Goal: Task Accomplishment & Management: Manage account settings

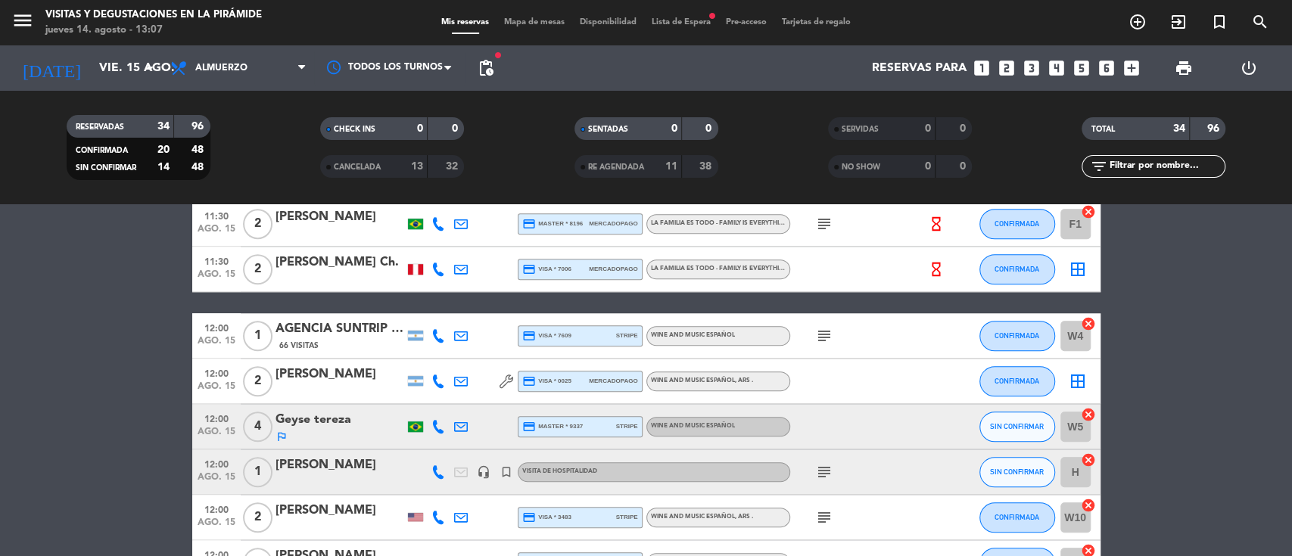
scroll to position [1009, 0]
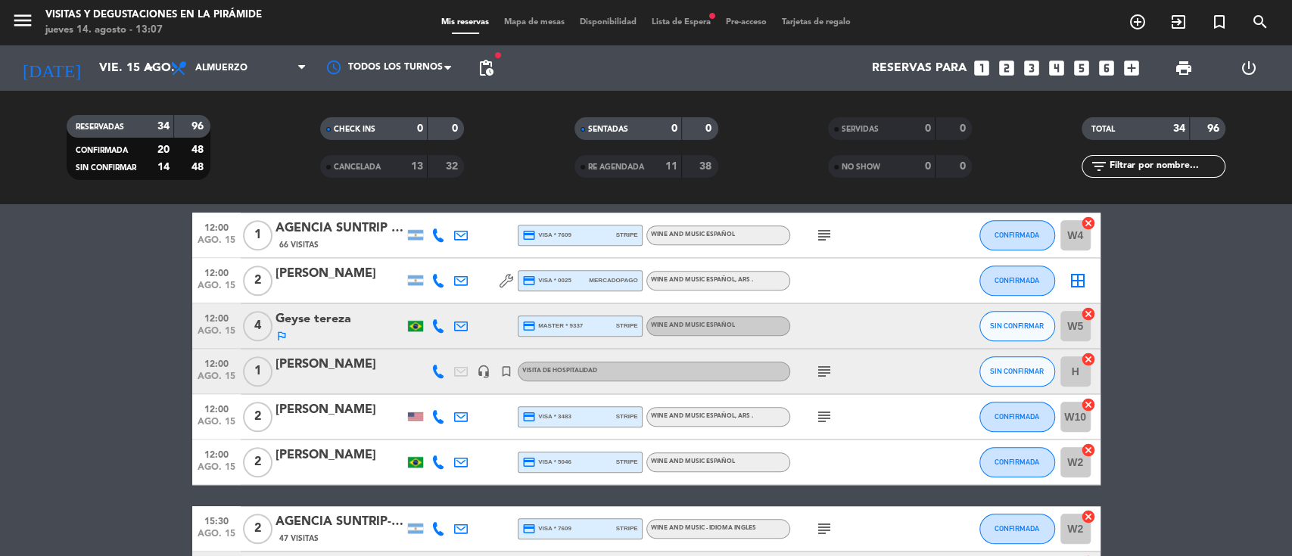
click at [333, 233] on div "AGENCIA SUNTRIP -[PERSON_NAME] x1" at bounding box center [340, 229] width 129 height 20
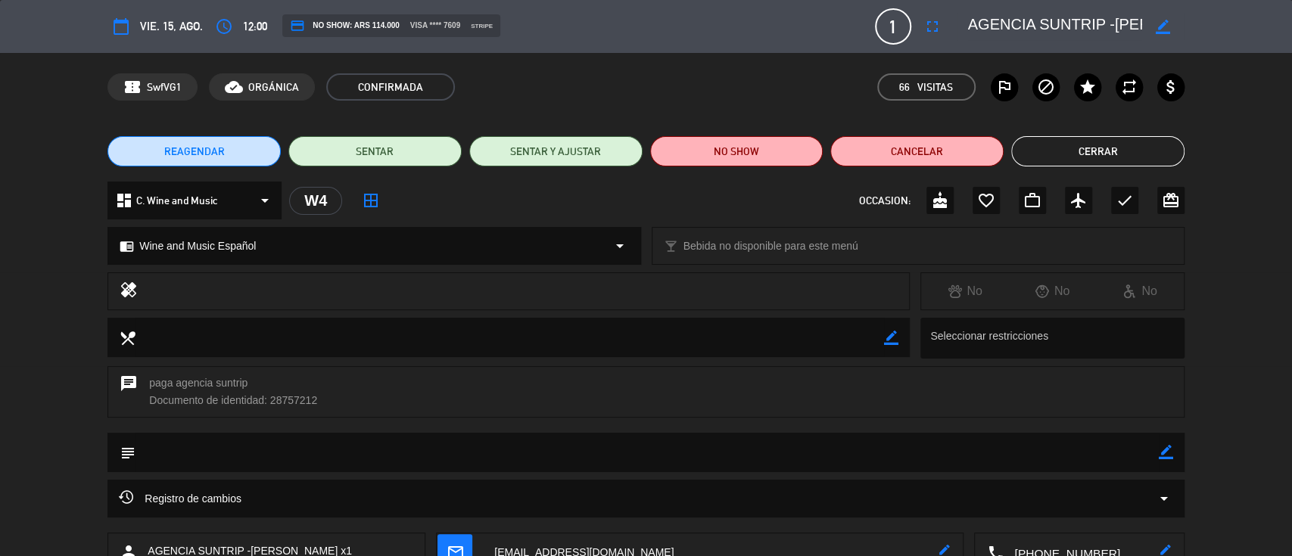
click at [1142, 159] on button "Cerrar" at bounding box center [1098, 151] width 173 height 30
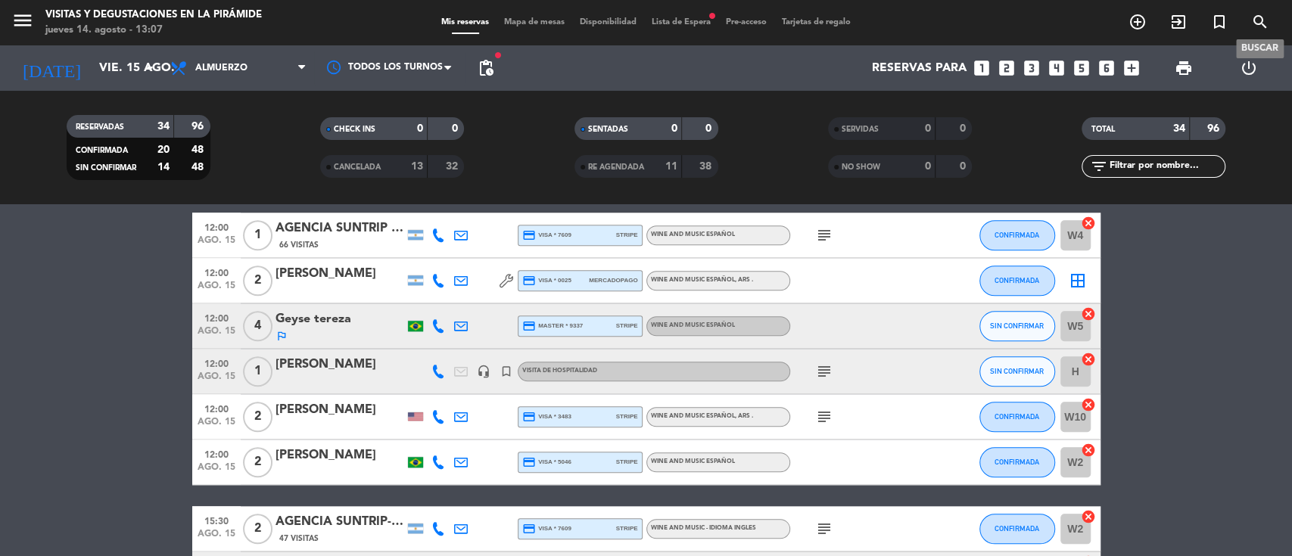
click at [1255, 14] on icon "search" at bounding box center [1261, 22] width 18 height 18
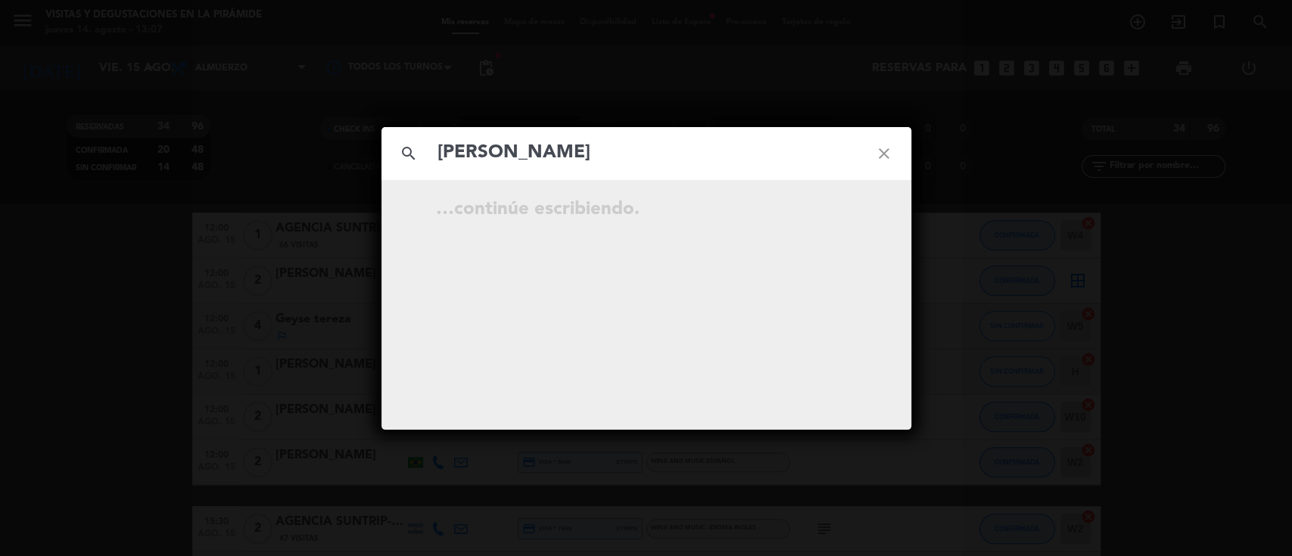
type input "[PERSON_NAME]"
click at [873, 156] on icon "close" at bounding box center [884, 153] width 55 height 55
drag, startPoint x: 876, startPoint y: 156, endPoint x: 544, endPoint y: 35, distance: 353.0
click at [874, 156] on icon "close" at bounding box center [884, 153] width 55 height 55
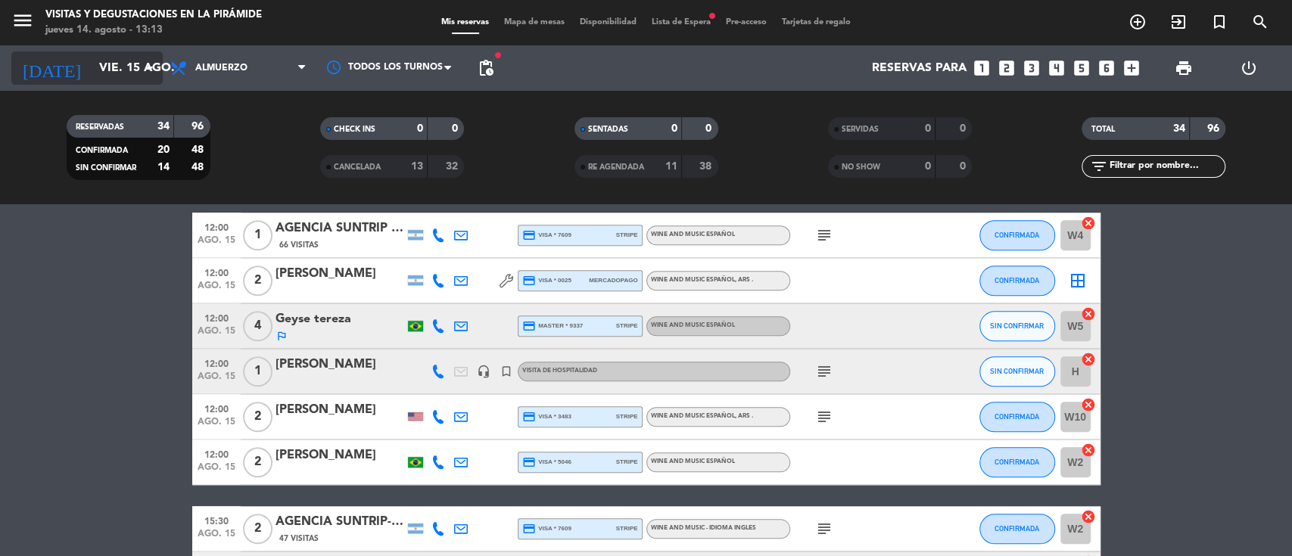
click at [97, 72] on input "vie. 15 ago." at bounding box center [172, 69] width 160 height 30
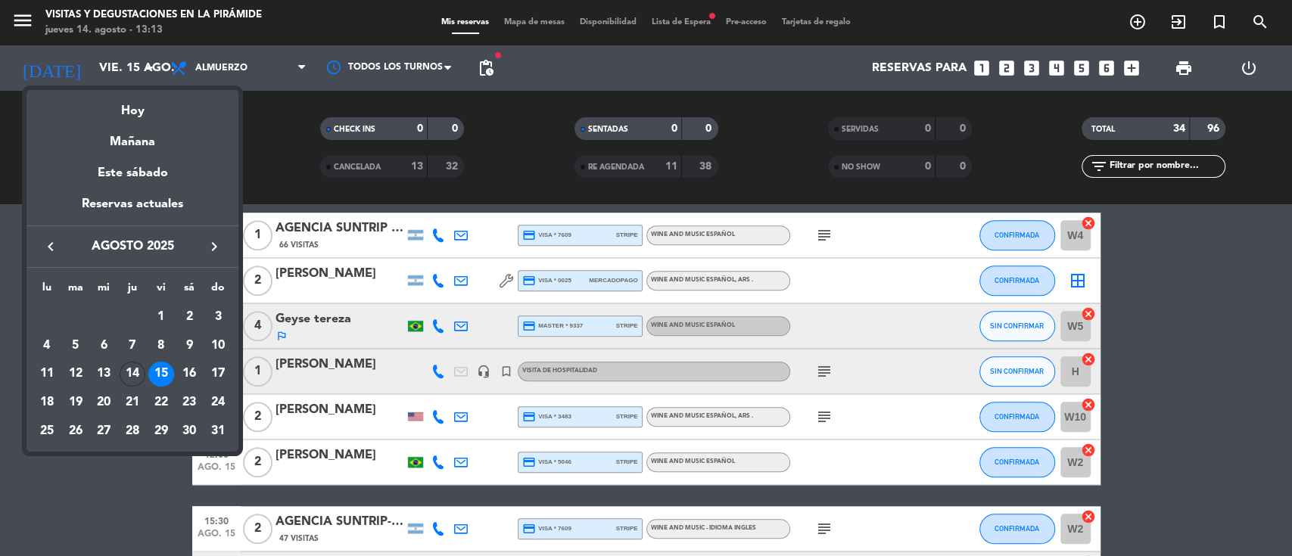
click at [213, 245] on icon "keyboard_arrow_right" at bounding box center [214, 247] width 18 height 18
click at [214, 250] on icon "keyboard_arrow_right" at bounding box center [214, 247] width 18 height 18
click at [51, 372] on div "10" at bounding box center [47, 375] width 26 height 26
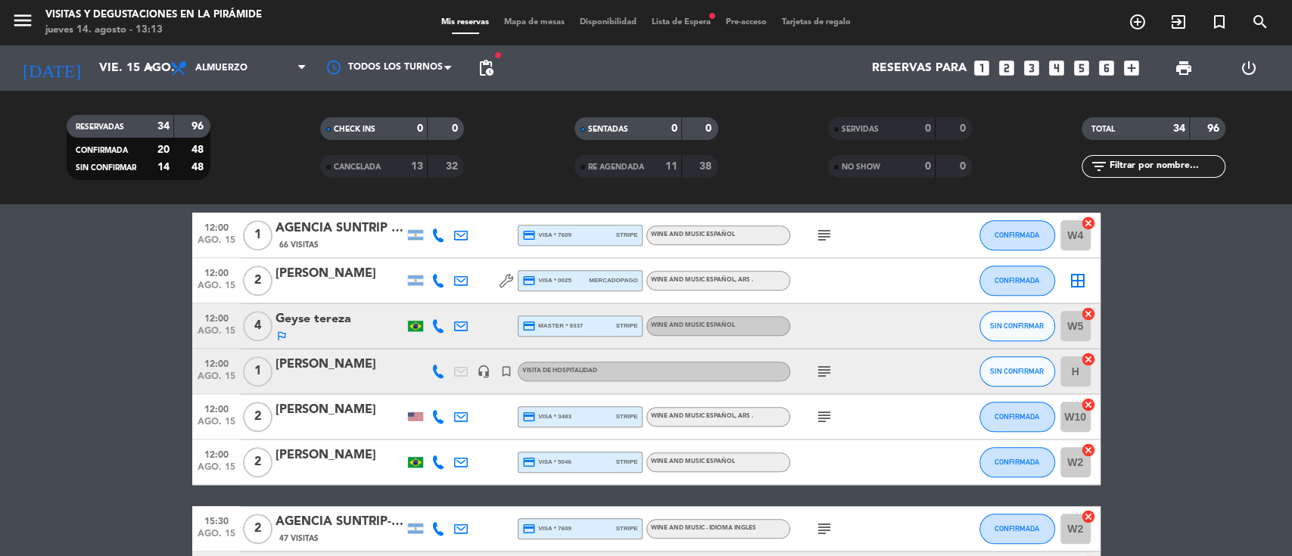
type input "[DATE]"
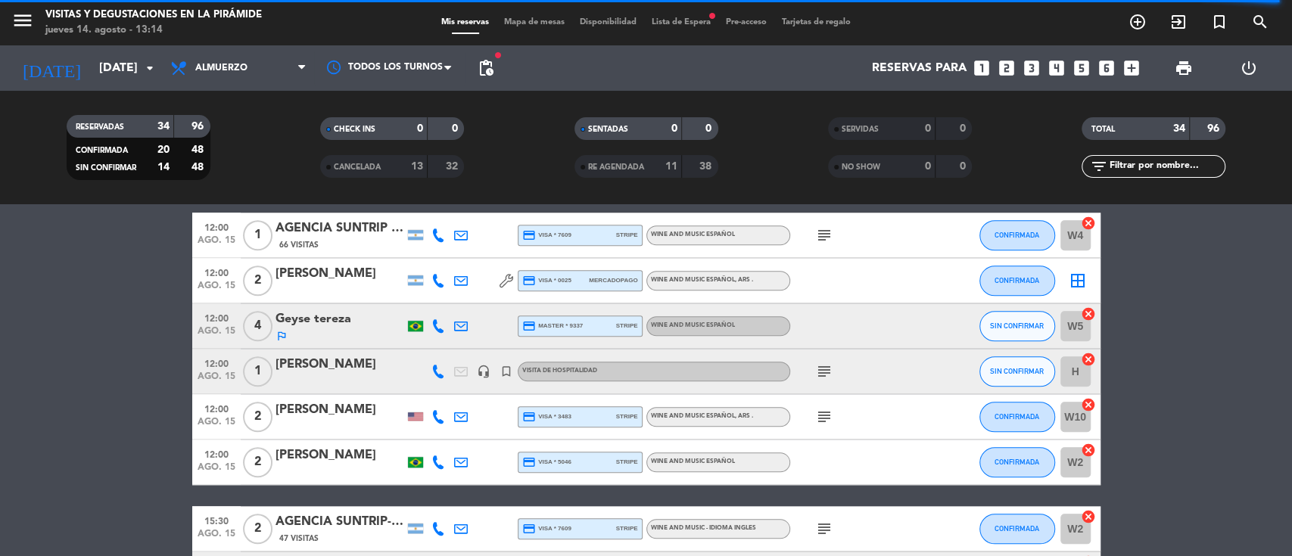
scroll to position [0, 0]
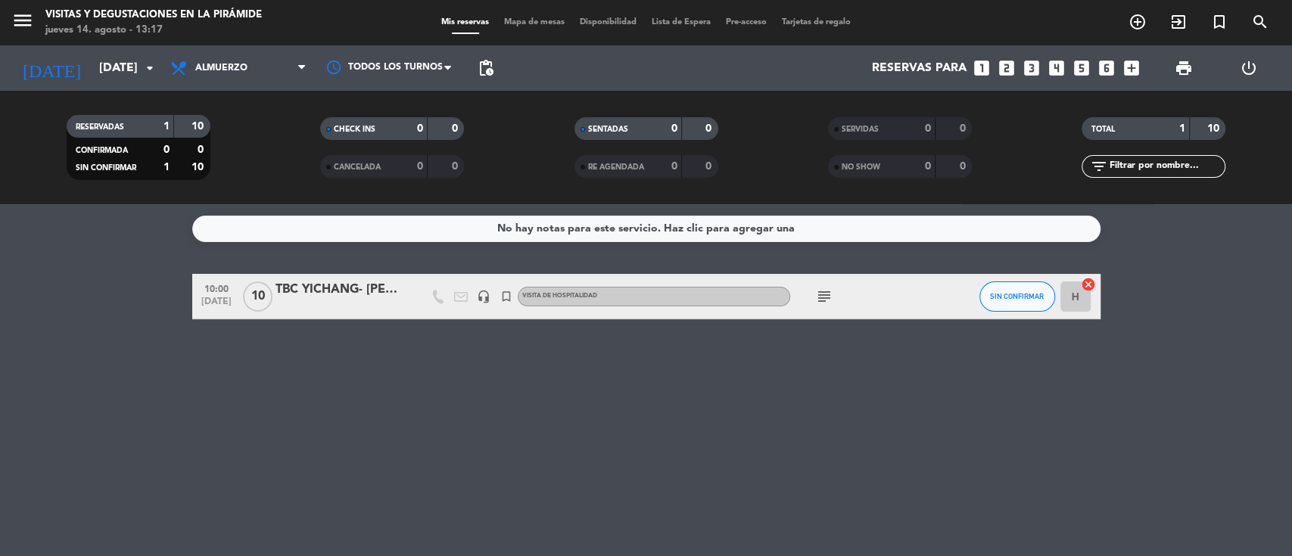
click at [331, 308] on div at bounding box center [340, 307] width 129 height 12
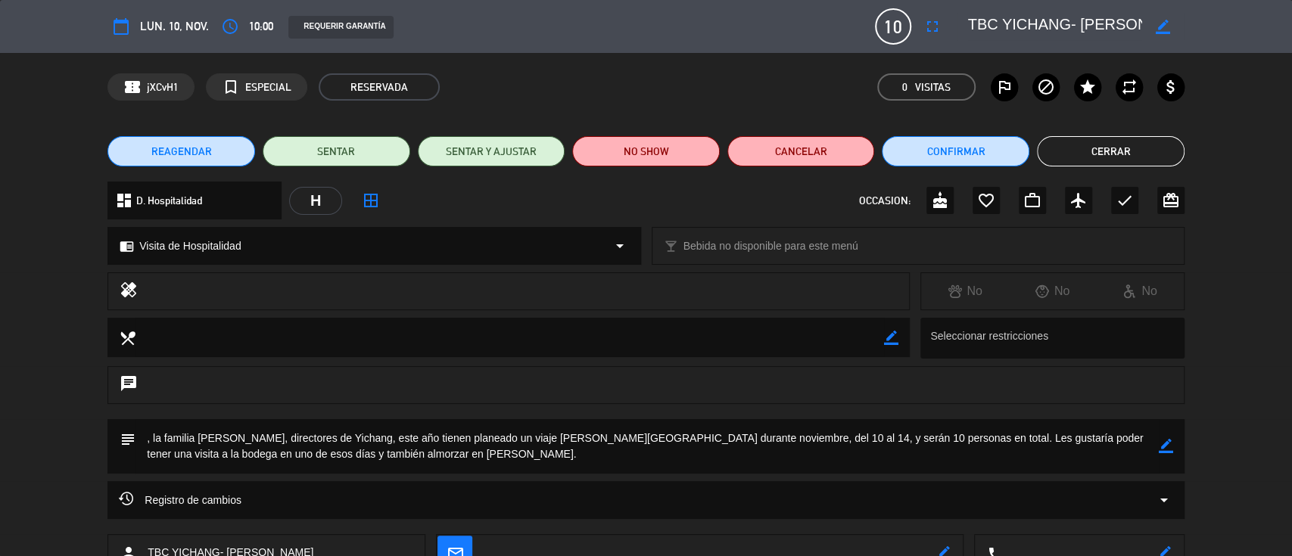
drag, startPoint x: 1161, startPoint y: 23, endPoint x: 1046, endPoint y: 23, distance: 115.8
click at [1160, 23] on icon "border_color" at bounding box center [1163, 27] width 14 height 14
drag, startPoint x: 983, startPoint y: 22, endPoint x: 1291, endPoint y: 31, distance: 308.3
click at [866, 15] on div "calendar_today lun. 10, nov. access_time 10:00 REQUERIR GARANTÍA 10 TBC YICHANG…" at bounding box center [646, 26] width 1077 height 36
click at [1157, 23] on icon at bounding box center [1163, 27] width 14 height 14
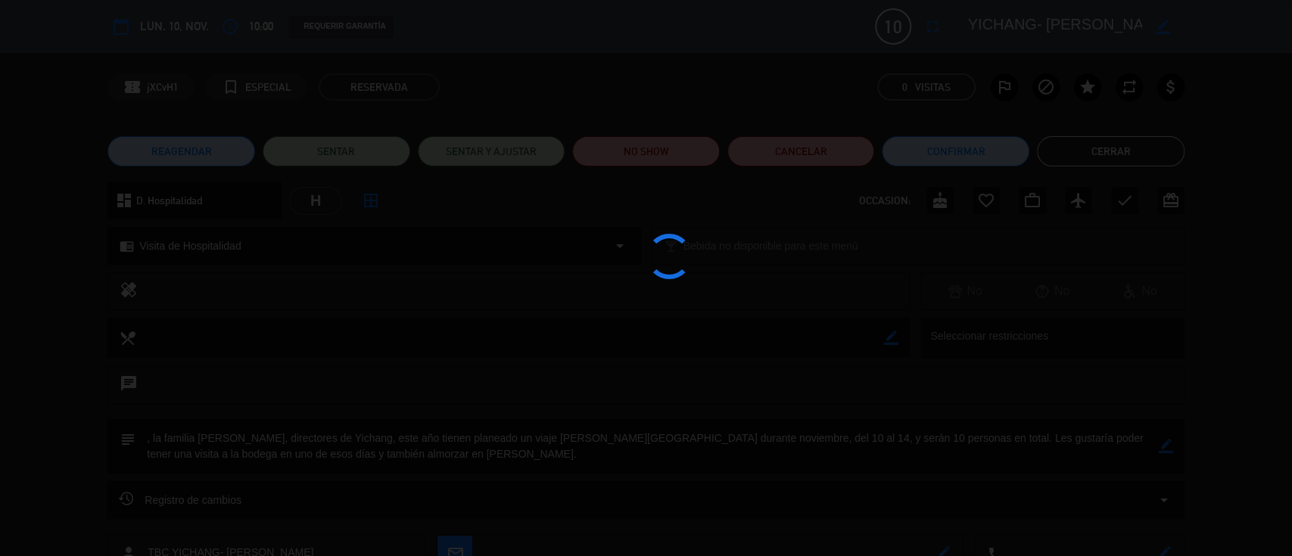
type textarea "YICHANG- [PERSON_NAME]"
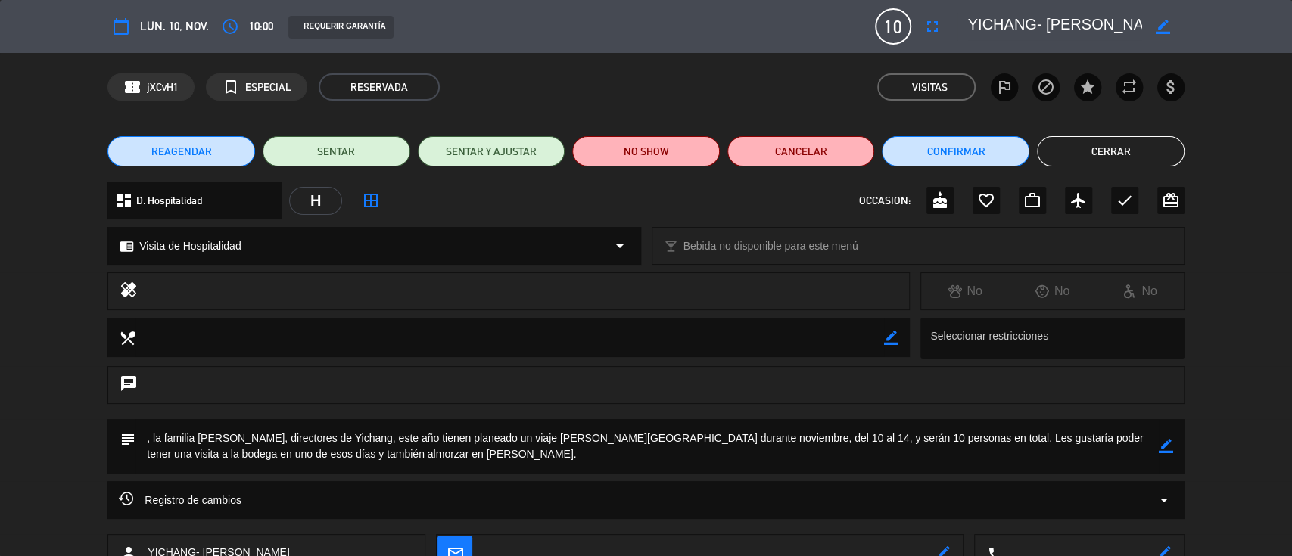
click at [1164, 446] on icon "border_color" at bounding box center [1166, 446] width 14 height 14
click at [1033, 470] on textarea at bounding box center [648, 446] width 1024 height 55
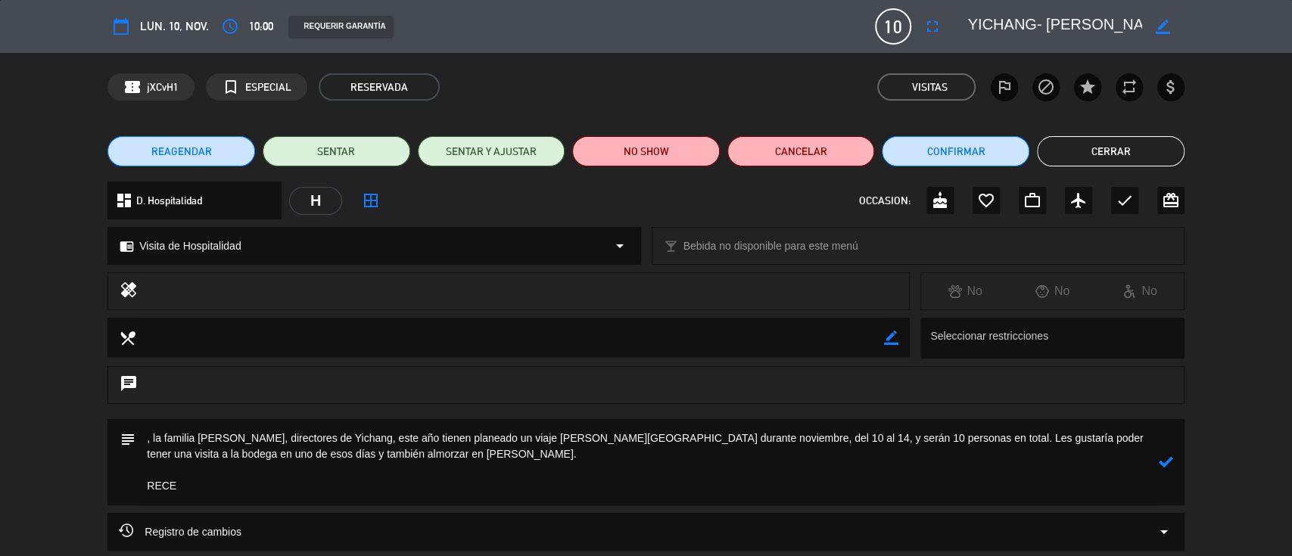
type textarea ", la familia [PERSON_NAME], directores de Yichang, este año tienen planeado un …"
